Goal: Information Seeking & Learning: Learn about a topic

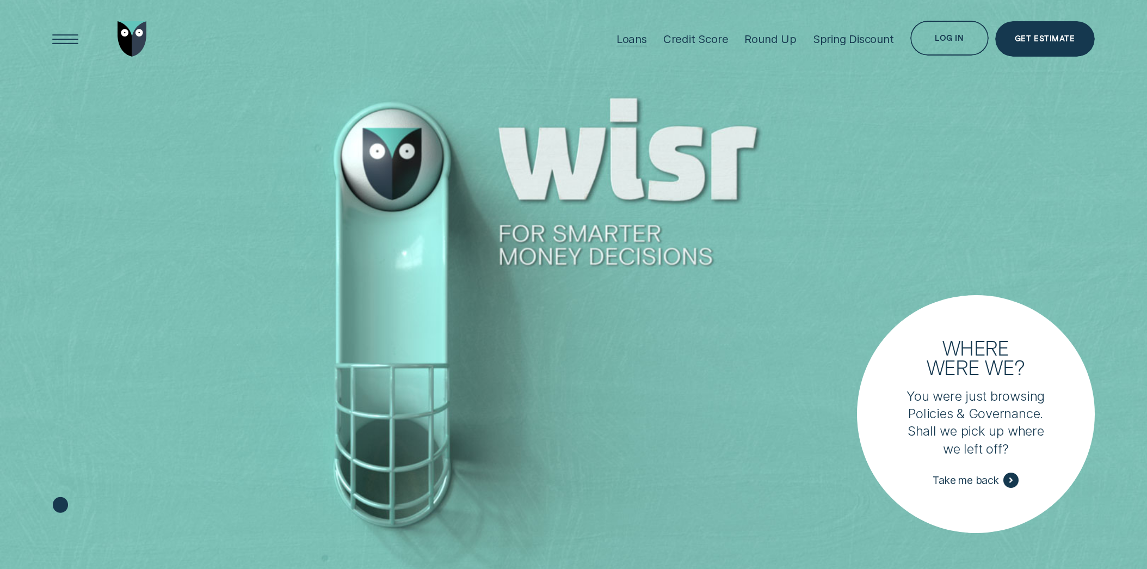
click at [635, 32] on div "Loans" at bounding box center [632, 39] width 30 height 14
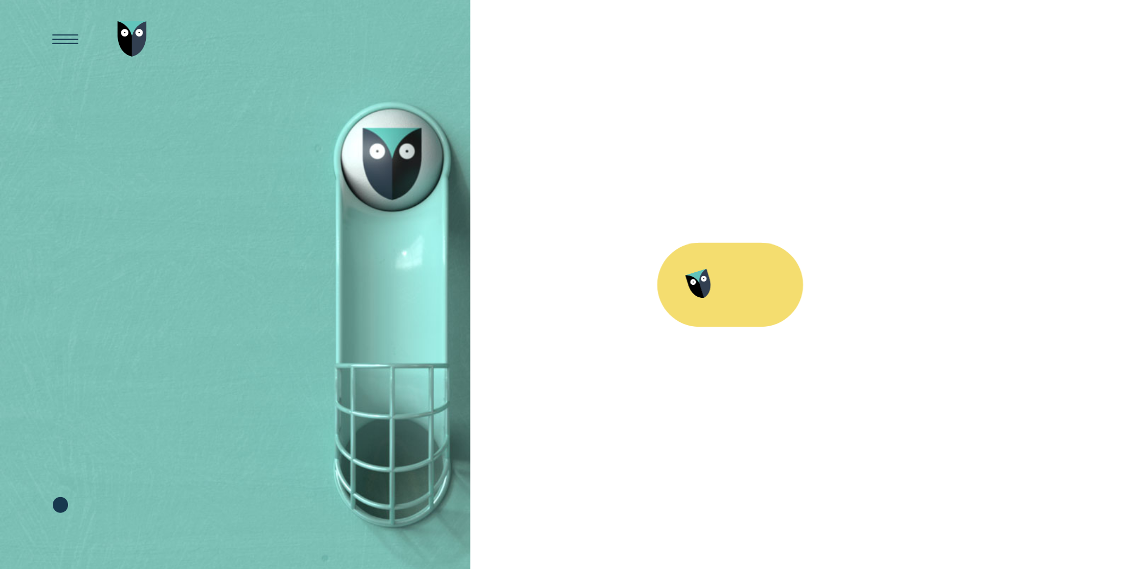
scroll to position [9, 0]
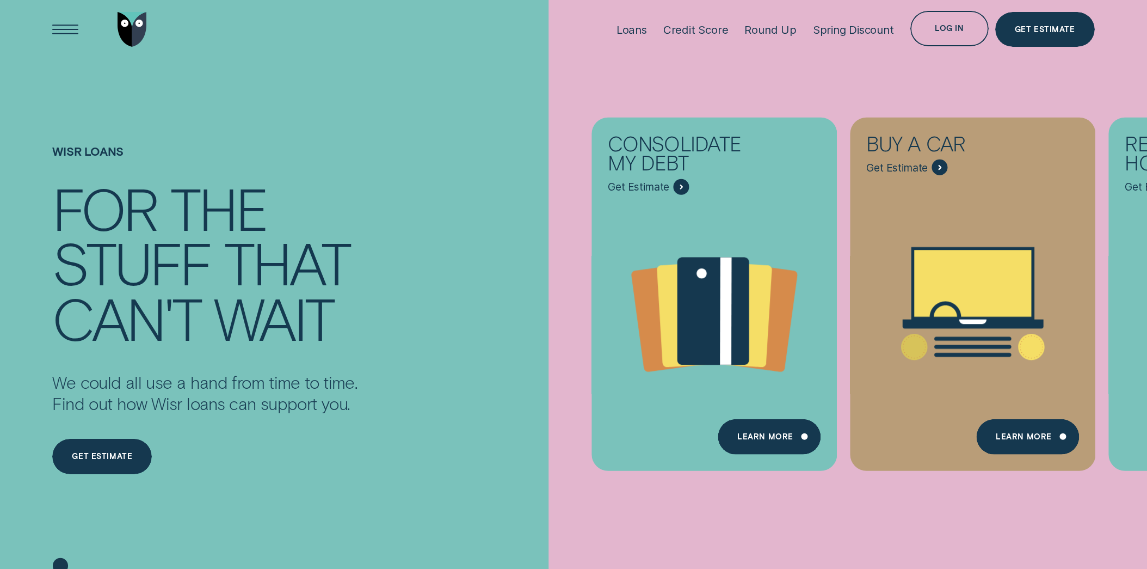
scroll to position [9, 0]
click at [1054, 507] on div "Consolidate my debt Get Estimate Loans - Debt Consolidation Learn more Learn mo…" at bounding box center [1122, 294] width 1147 height 588
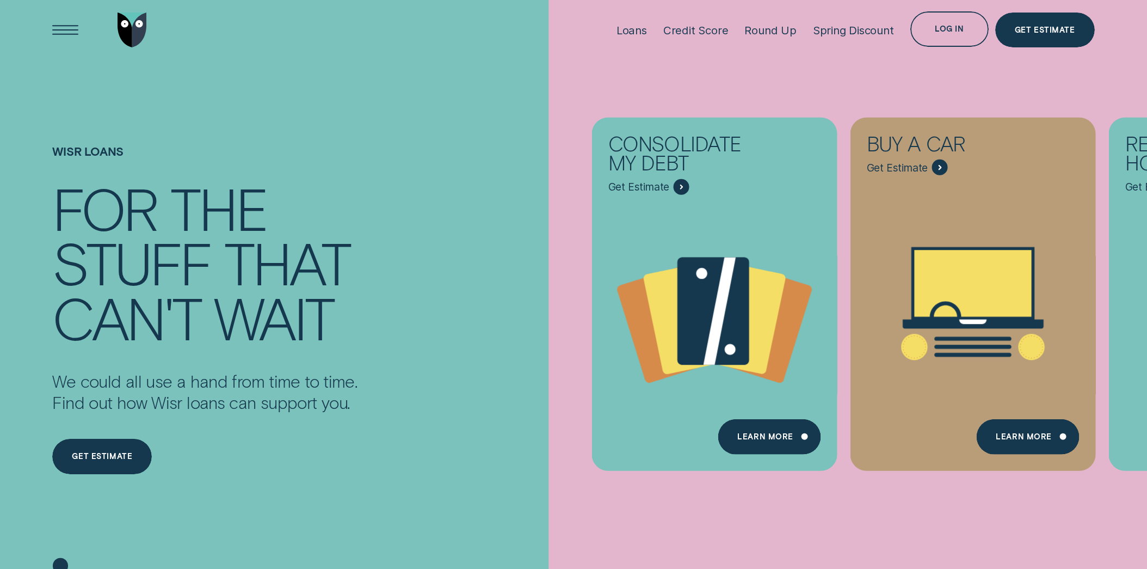
drag, startPoint x: 1078, startPoint y: 533, endPoint x: 1031, endPoint y: 399, distance: 142.0
click at [1078, 531] on div "Consolidate my debt Get Estimate Loans - Debt Consolidation Learn more Learn mo…" at bounding box center [1122, 294] width 1147 height 588
click at [1053, 95] on div "Consolidate my debt Get Estimate Loans - Debt Consolidation Learn more Learn mo…" at bounding box center [1122, 294] width 1147 height 588
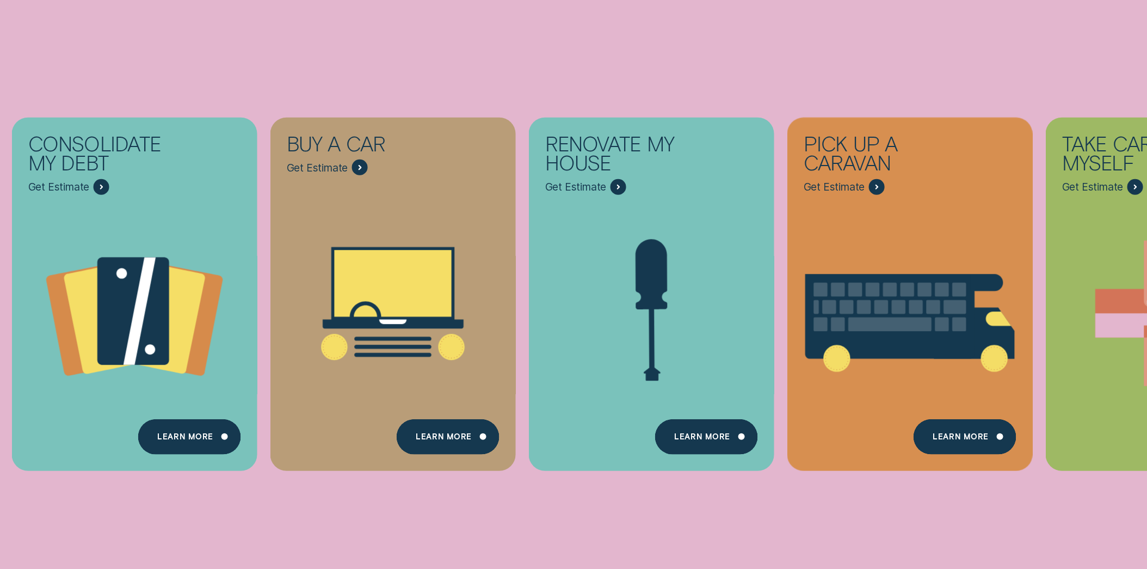
scroll to position [184, 0]
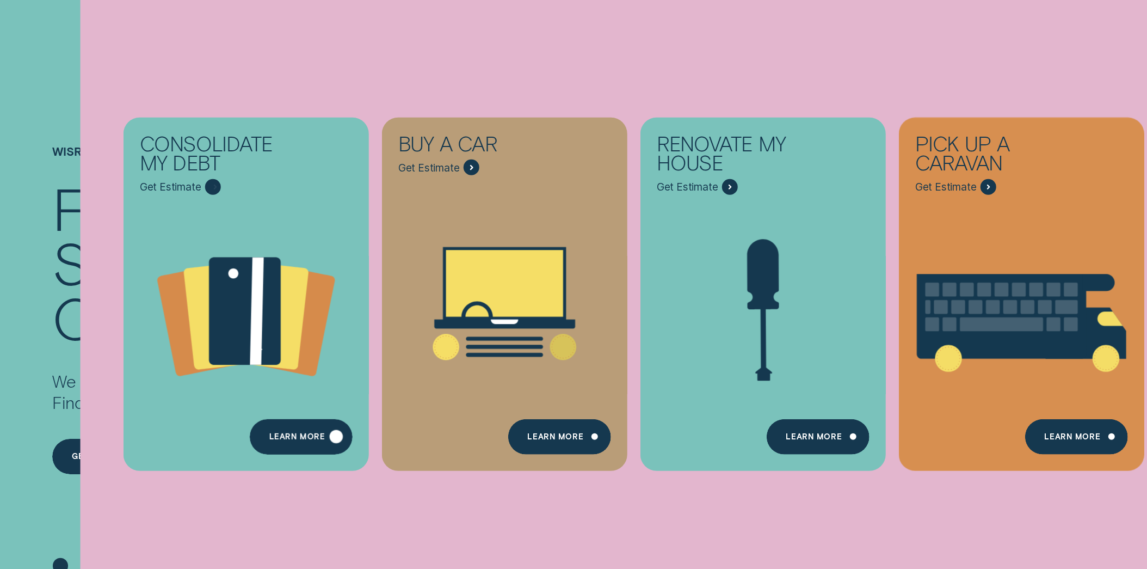
click at [309, 437] on div "Learn more" at bounding box center [297, 438] width 56 height 7
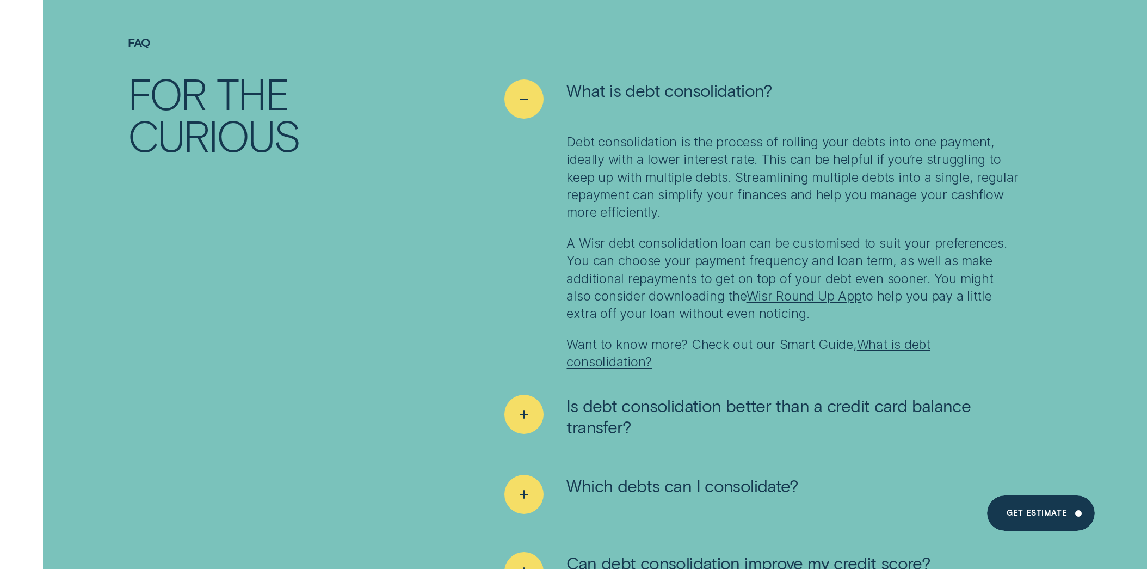
scroll to position [8152, 0]
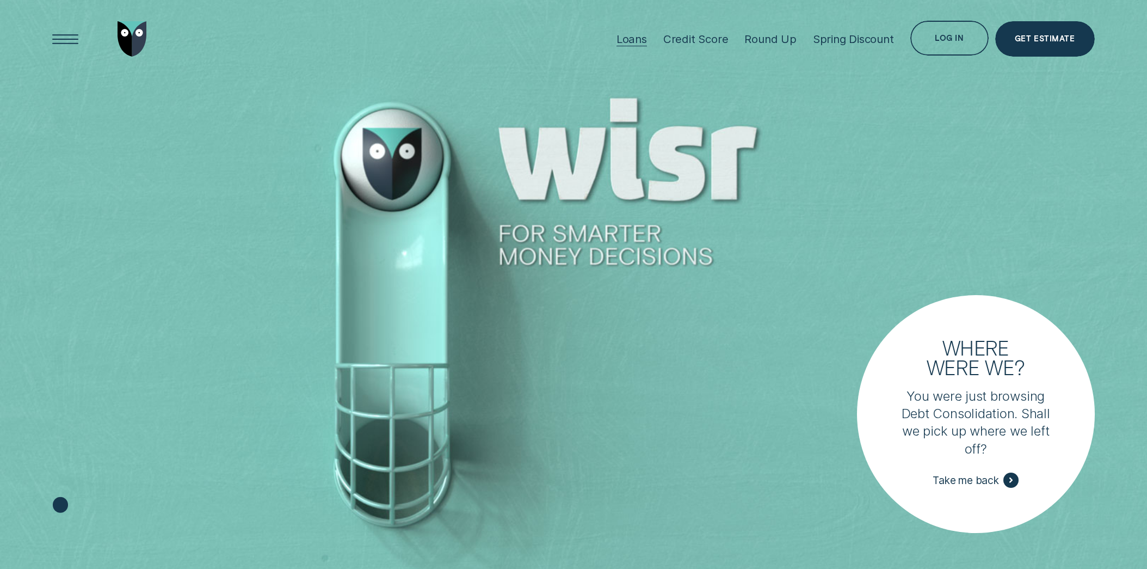
click at [640, 34] on div "Loans" at bounding box center [632, 39] width 30 height 14
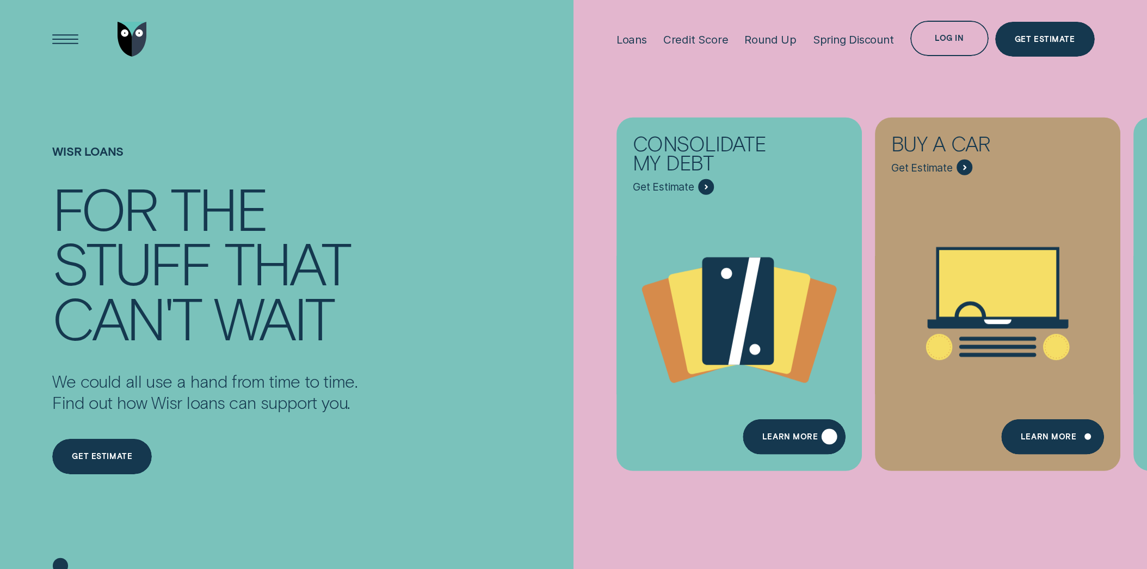
click at [782, 438] on div "Learn more" at bounding box center [791, 438] width 56 height 7
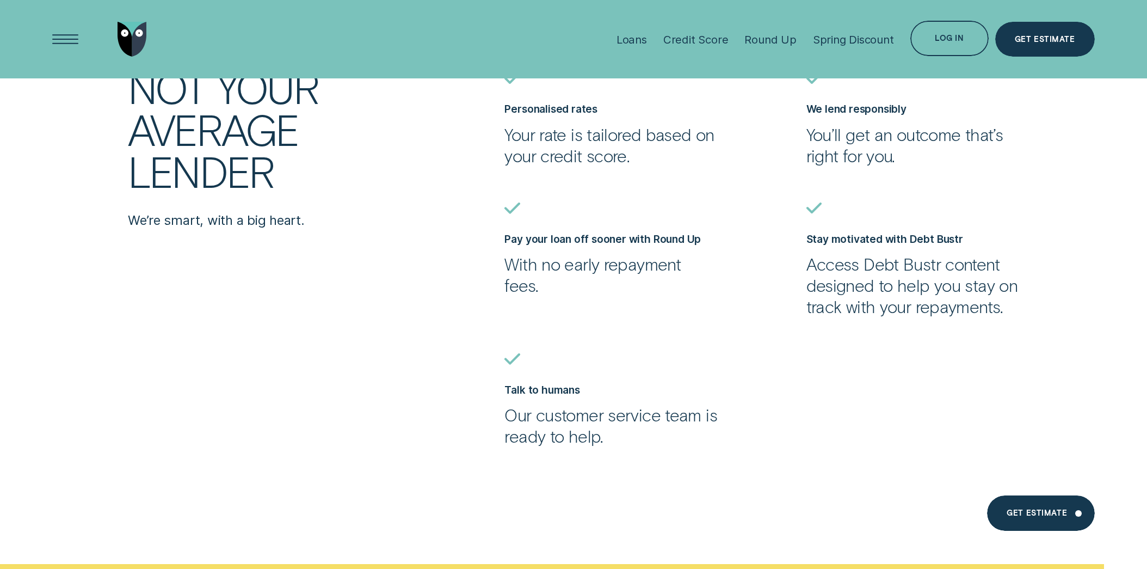
scroll to position [3428, 0]
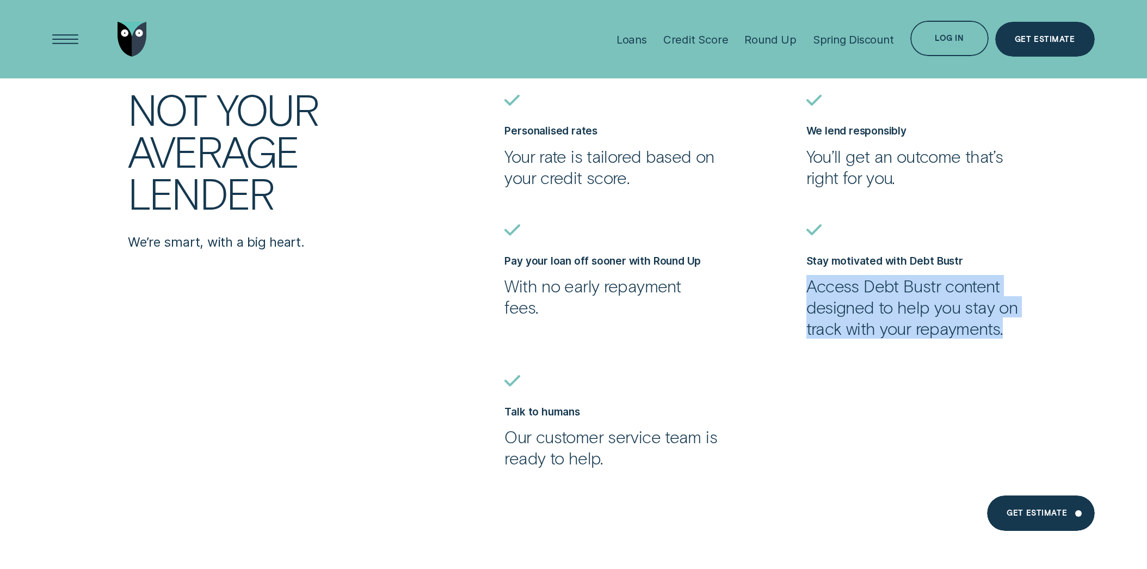
drag, startPoint x: 808, startPoint y: 284, endPoint x: 975, endPoint y: 360, distance: 184.1
click at [1018, 342] on ul "Personalised rates Your rate is tailored based on your credit score. We lend re…" at bounding box center [799, 281] width 603 height 373
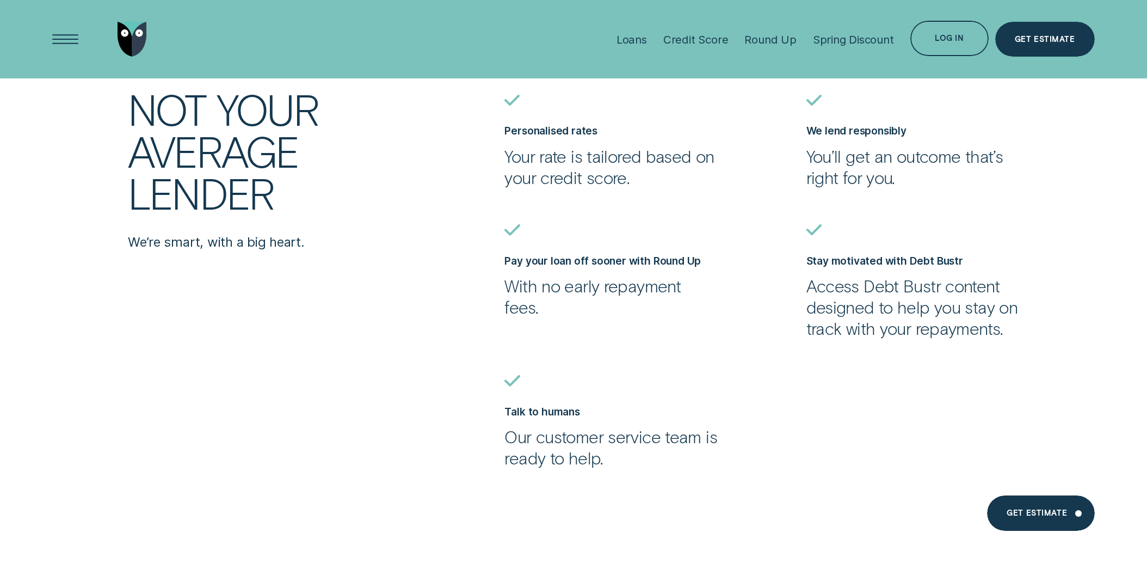
click at [779, 367] on ul "Personalised rates Your rate is tailored based on your credit score. We lend re…" at bounding box center [799, 281] width 603 height 373
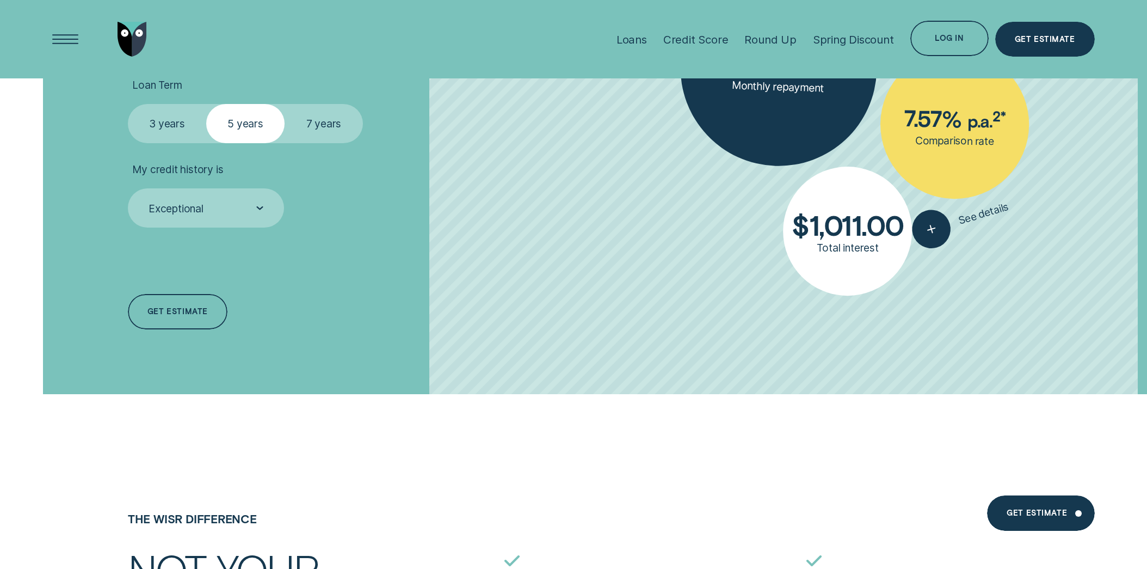
scroll to position [2930, 0]
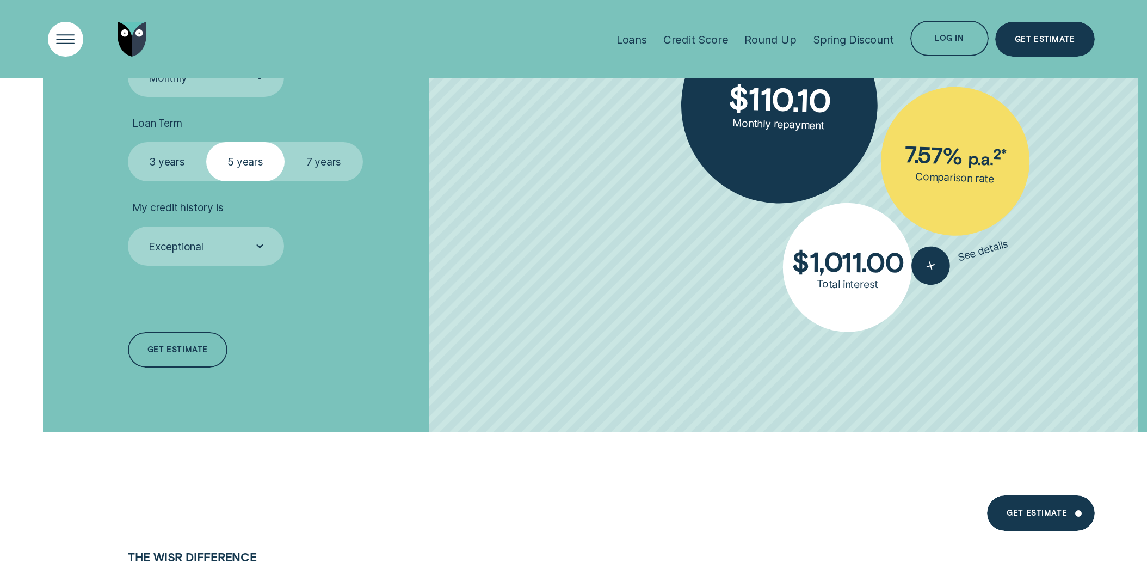
click at [52, 30] on div "Open Menu" at bounding box center [66, 39] width 50 height 50
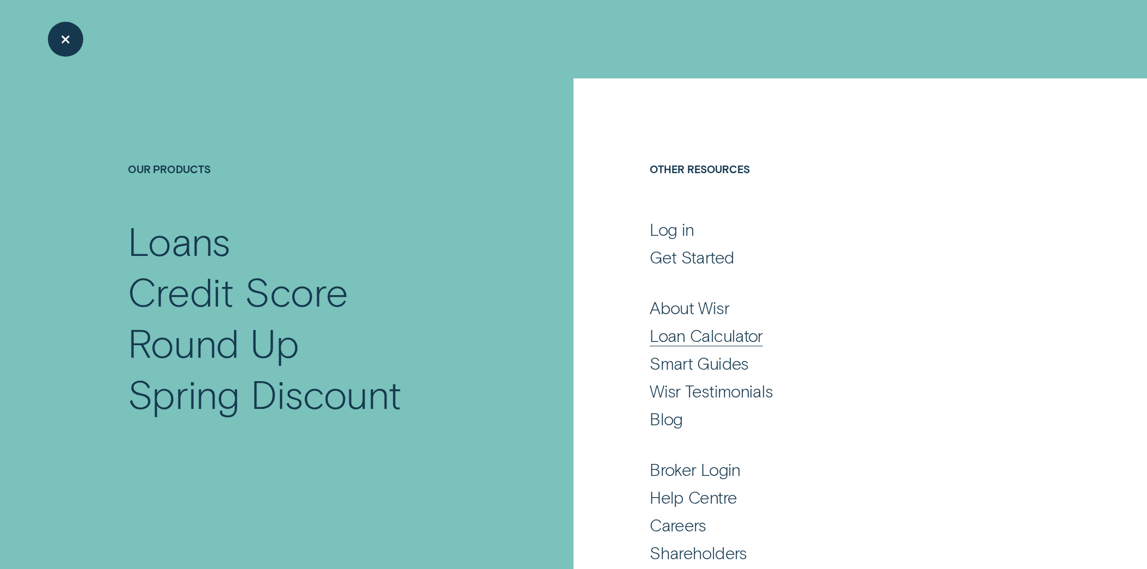
scroll to position [45, 0]
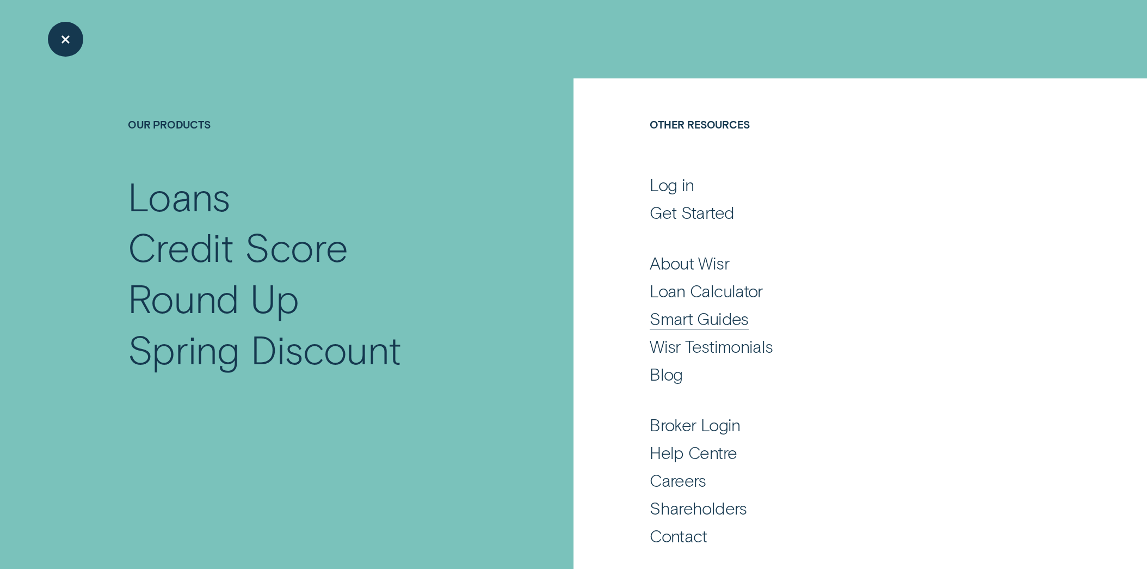
click at [703, 321] on div "Smart Guides" at bounding box center [699, 318] width 99 height 21
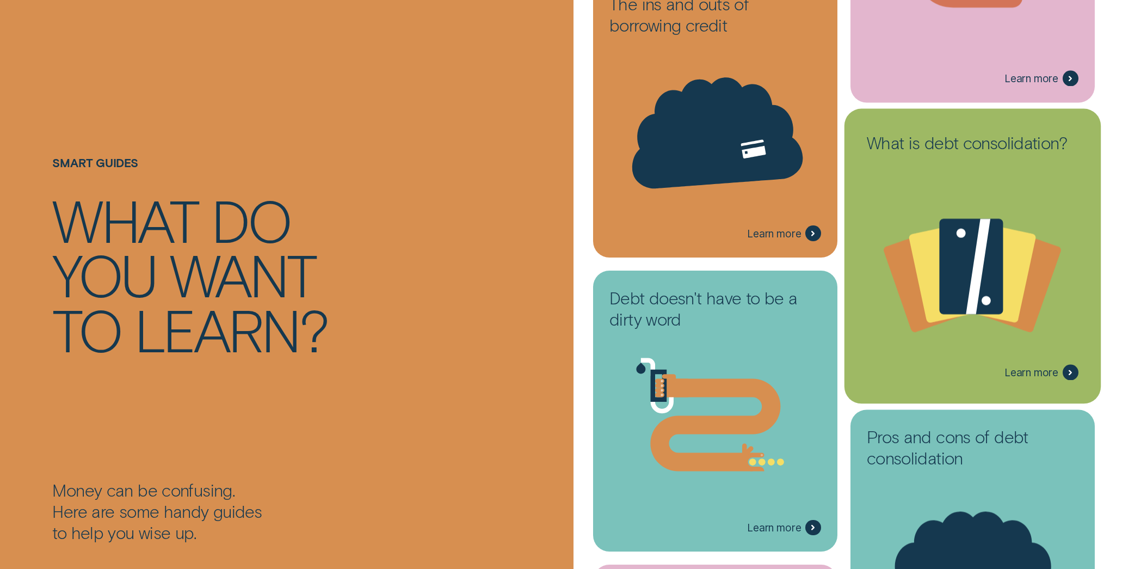
scroll to position [574, 0]
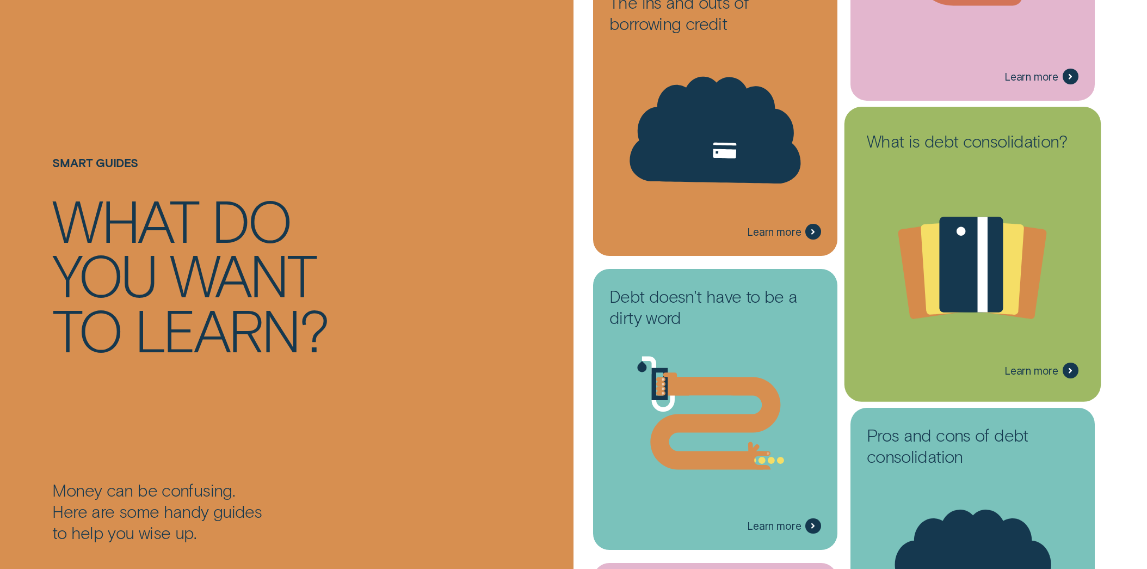
click at [1024, 363] on span "Learn more" at bounding box center [1042, 370] width 74 height 16
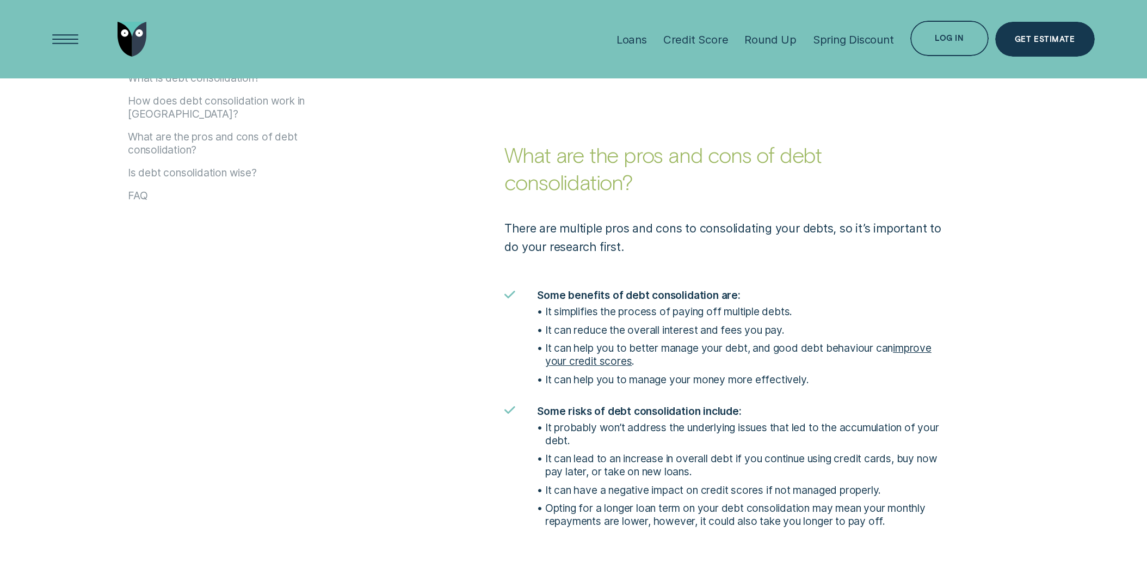
scroll to position [1289, 0]
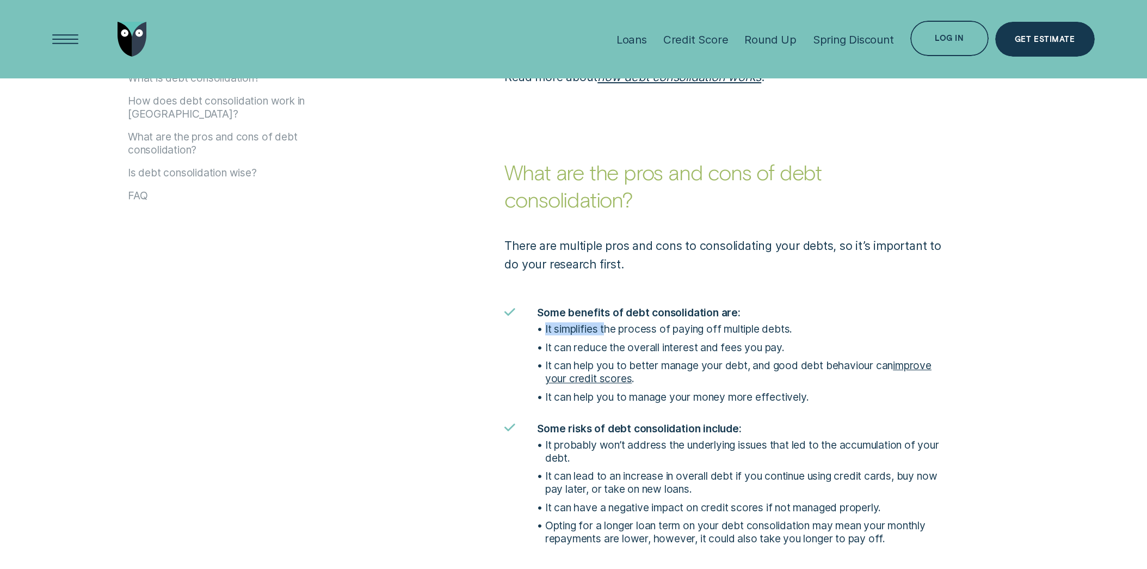
drag, startPoint x: 607, startPoint y: 296, endPoint x: 800, endPoint y: 299, distance: 193.2
click at [808, 319] on div "It simplifies the process of paying off multiple debts. It can reduce the overa…" at bounding box center [740, 361] width 407 height 84
click at [696, 359] on p "It can help you to better manage your debt, and good debt behaviour can improve…" at bounding box center [744, 372] width 399 height 26
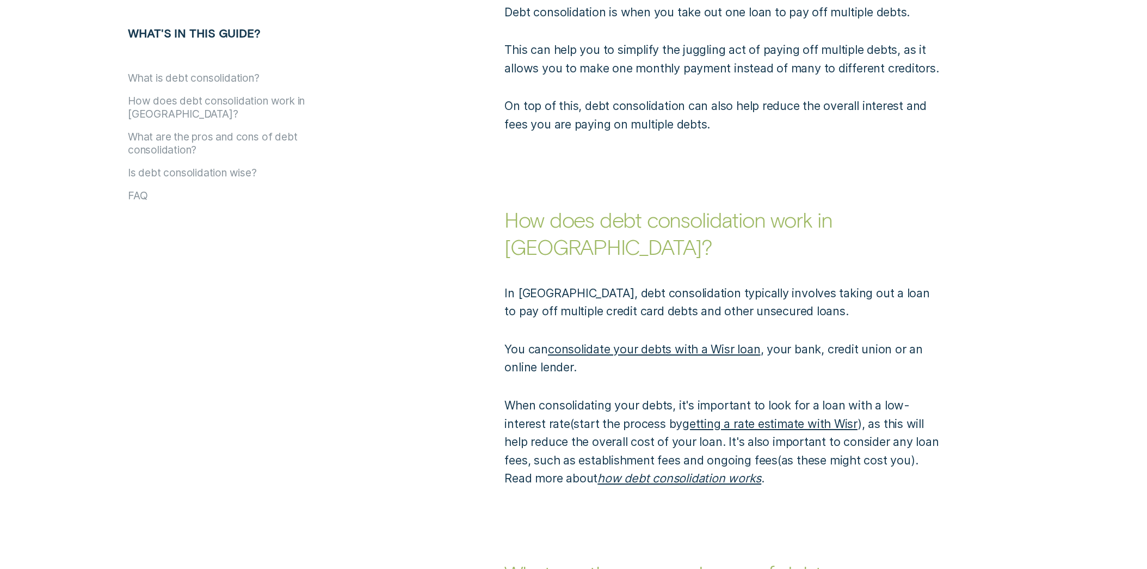
scroll to position [898, 0]
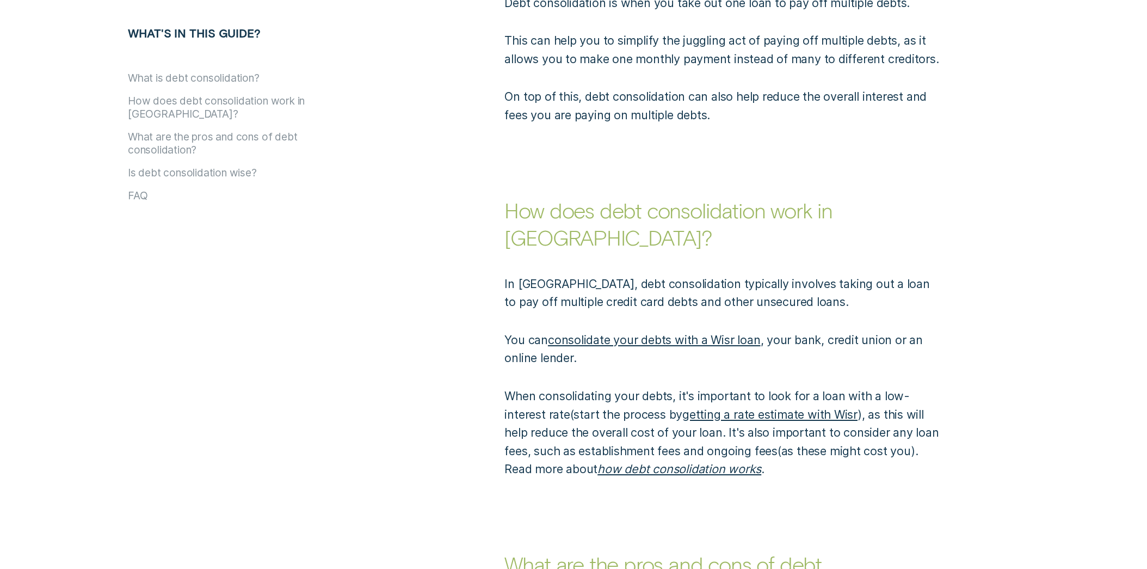
click at [697, 333] on link "consolidate your debts with a Wisr loan" at bounding box center [654, 340] width 213 height 14
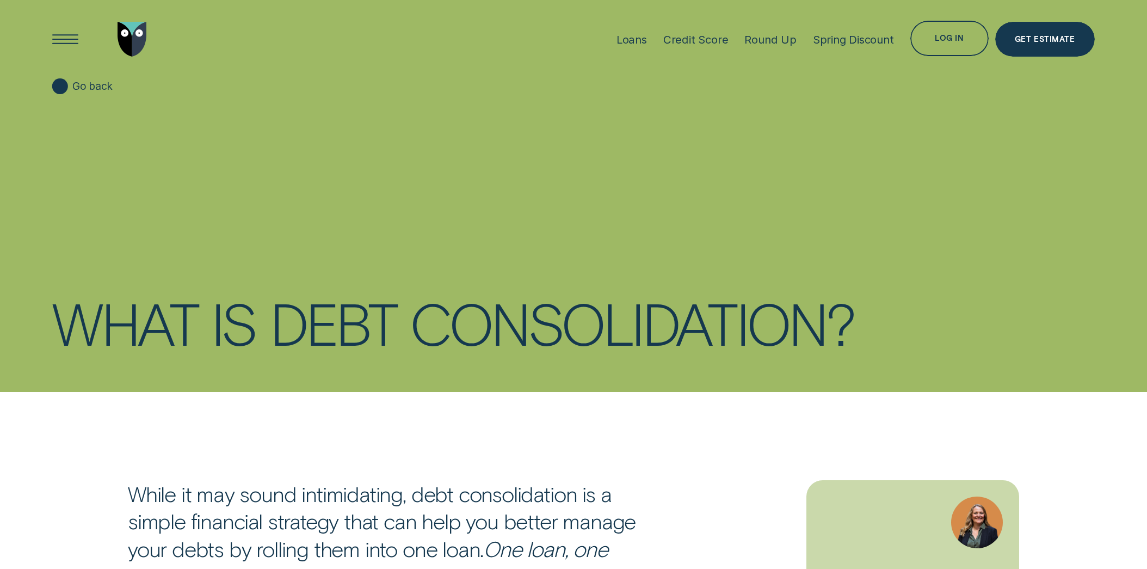
click at [51, 83] on div "Go back What is debt consolidation?" at bounding box center [573, 196] width 1129 height 392
click at [60, 84] on icon at bounding box center [60, 86] width 3 height 5
